Goal: Check status: Check status

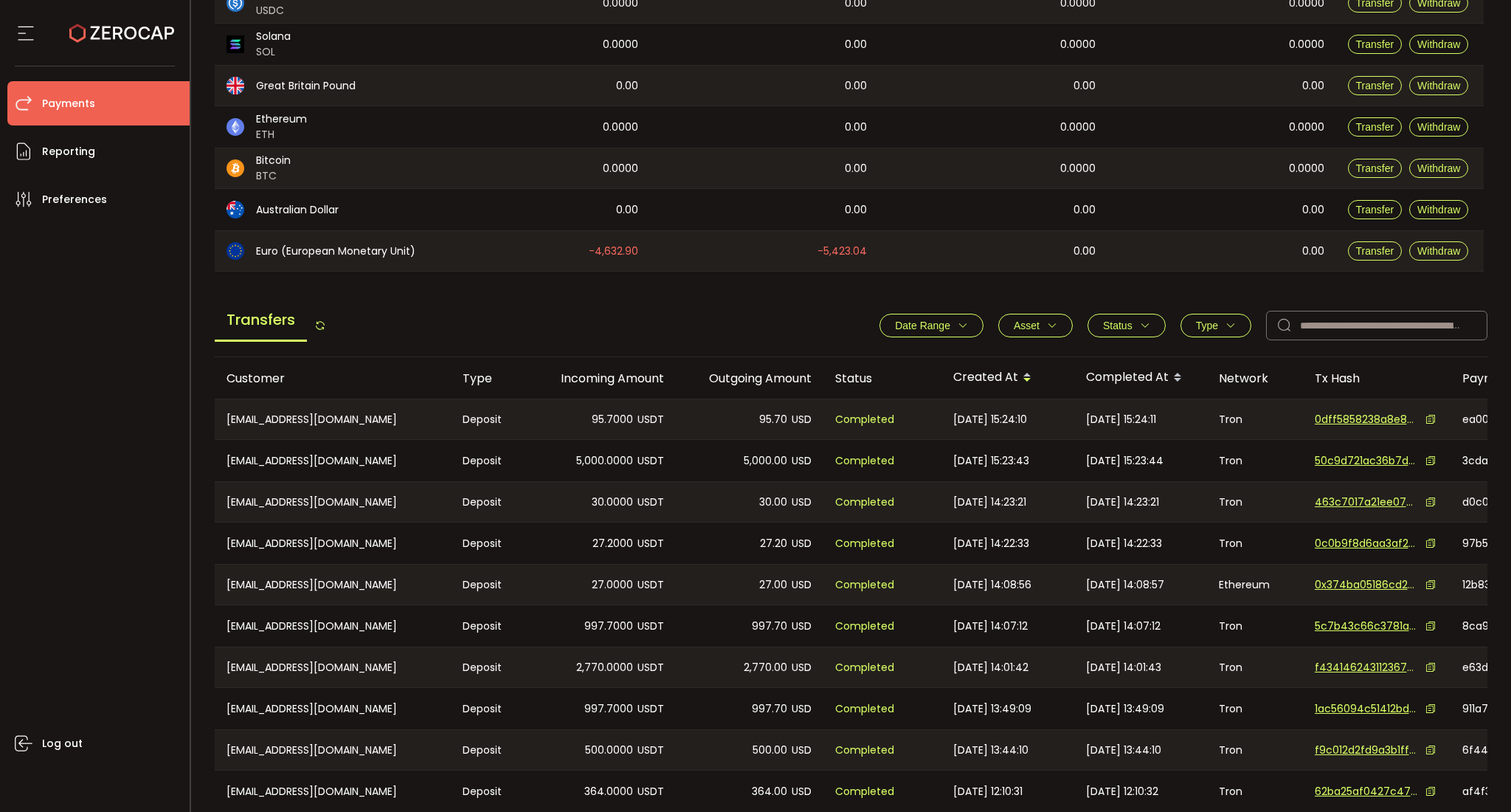
scroll to position [385, 0]
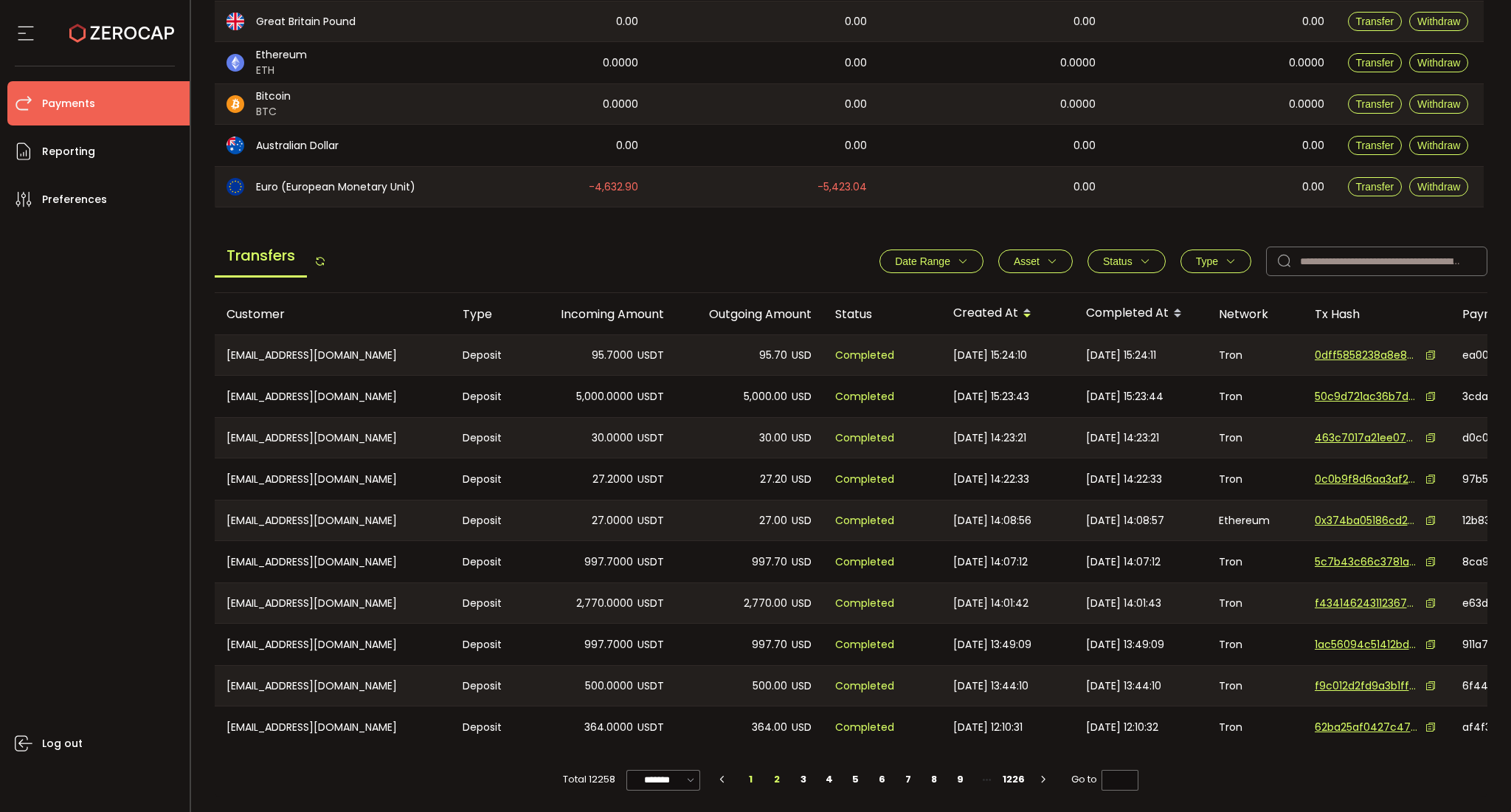
click at [781, 780] on li "2" at bounding box center [777, 779] width 27 height 20
click at [740, 780] on li "1" at bounding box center [751, 779] width 27 height 20
type input "*"
click at [778, 783] on li "2" at bounding box center [777, 779] width 27 height 20
click at [747, 780] on li "1" at bounding box center [751, 779] width 27 height 20
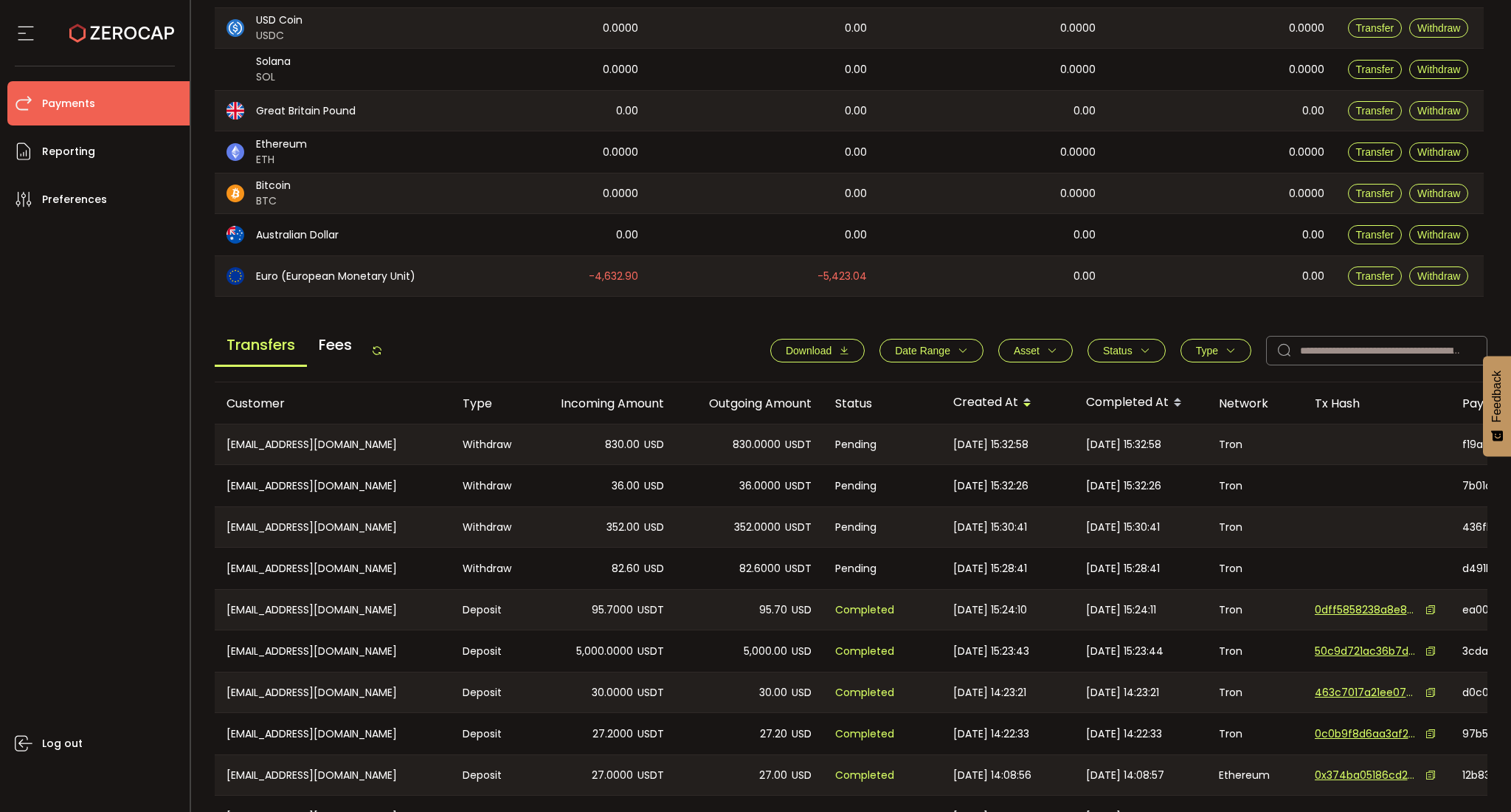
scroll to position [362, 0]
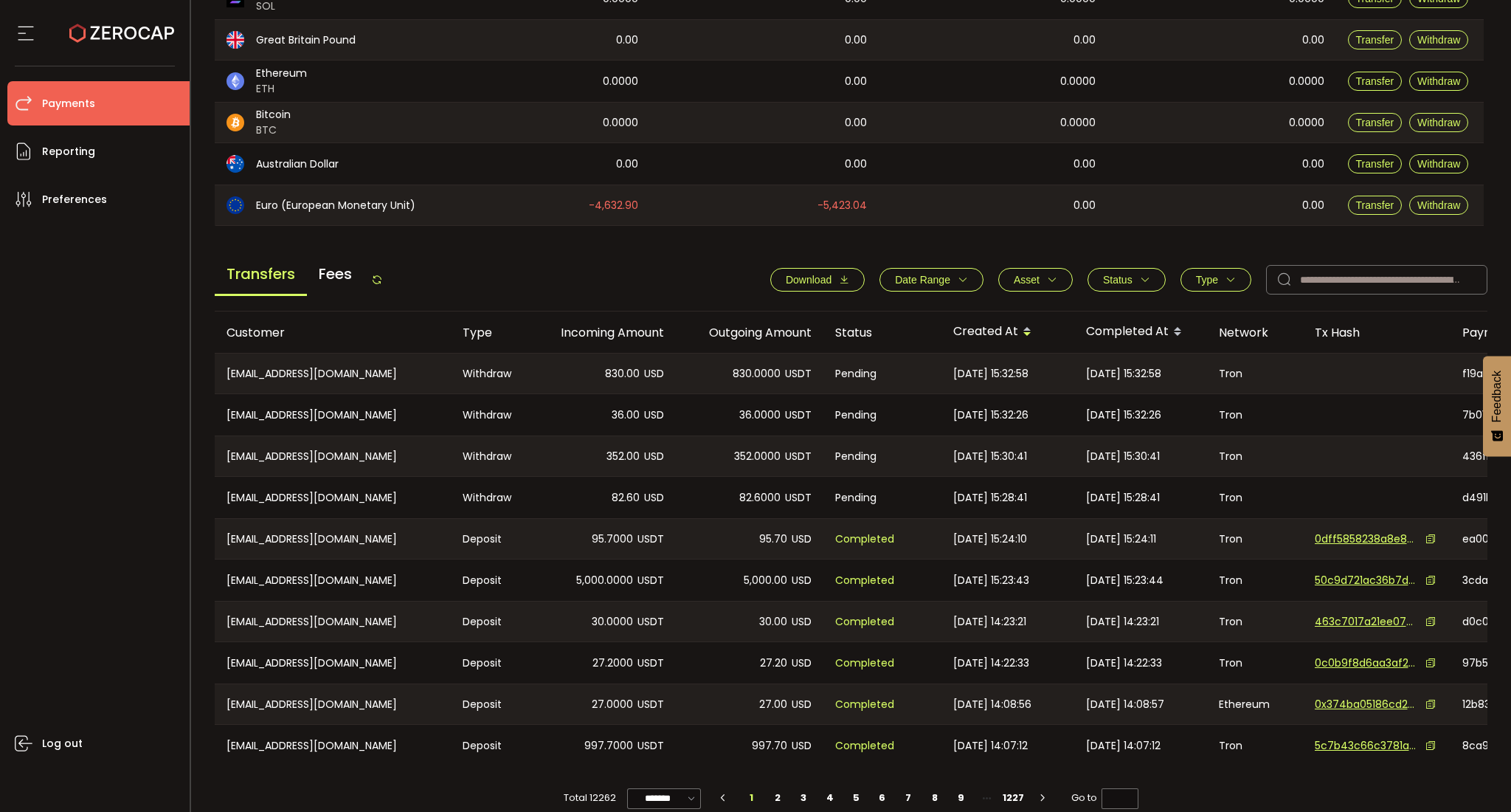
click at [835, 438] on tbody "[EMAIL_ADDRESS][DOMAIN_NAME] Withdraw 830.00 USD 830.0000 USDT Pending [DATE] 1…" at bounding box center [992, 560] width 1554 height 413
